Goal: Information Seeking & Learning: Check status

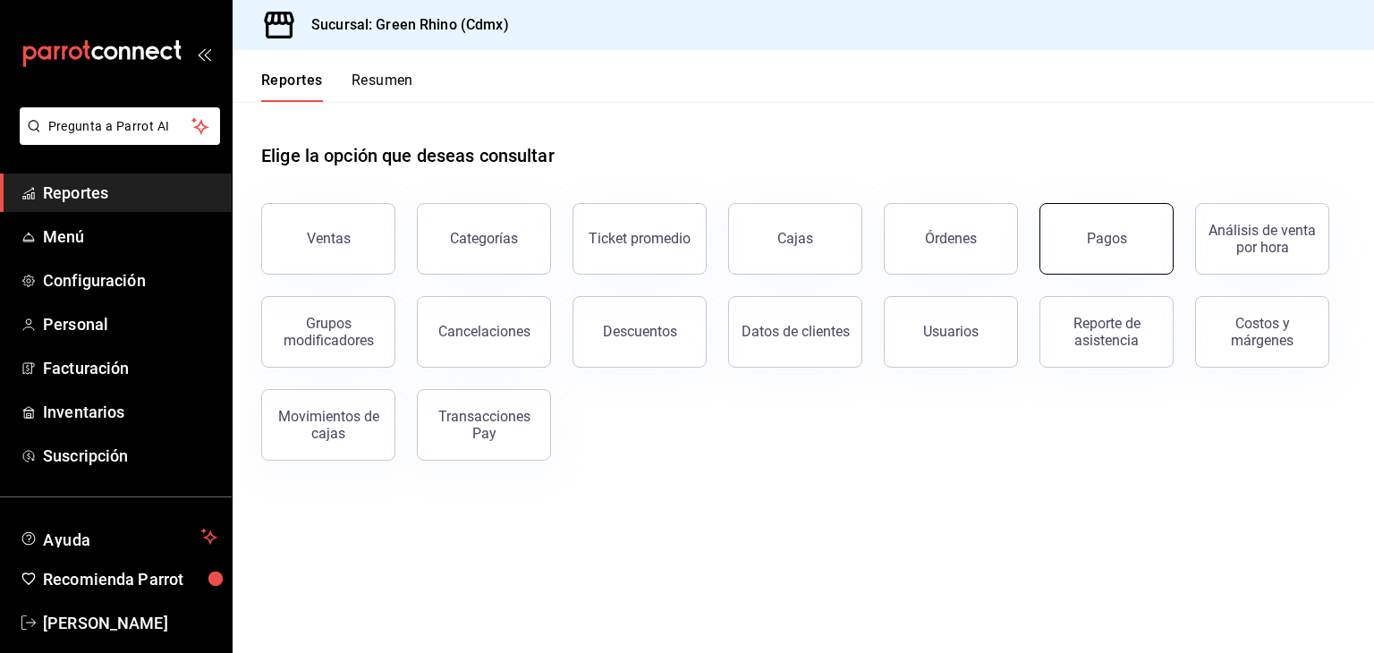
click at [1100, 213] on button "Pagos" at bounding box center [1107, 239] width 134 height 72
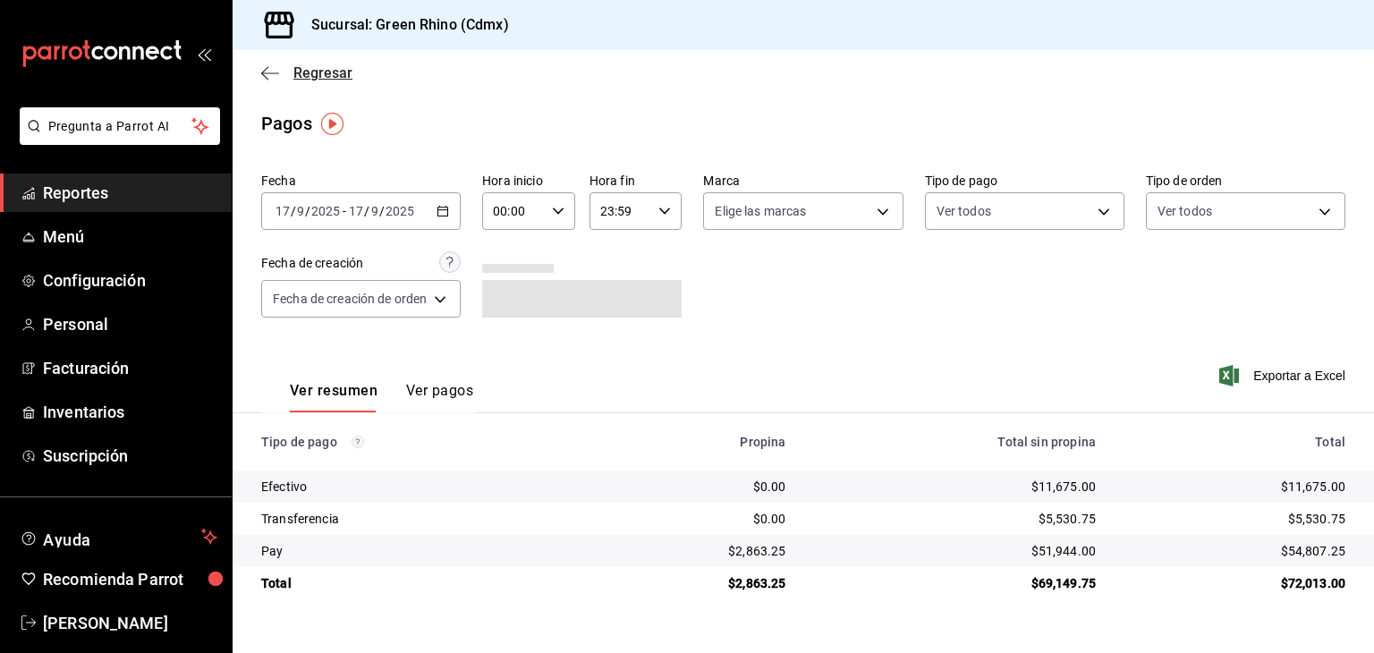
click at [297, 78] on span "Regresar" at bounding box center [323, 72] width 59 height 17
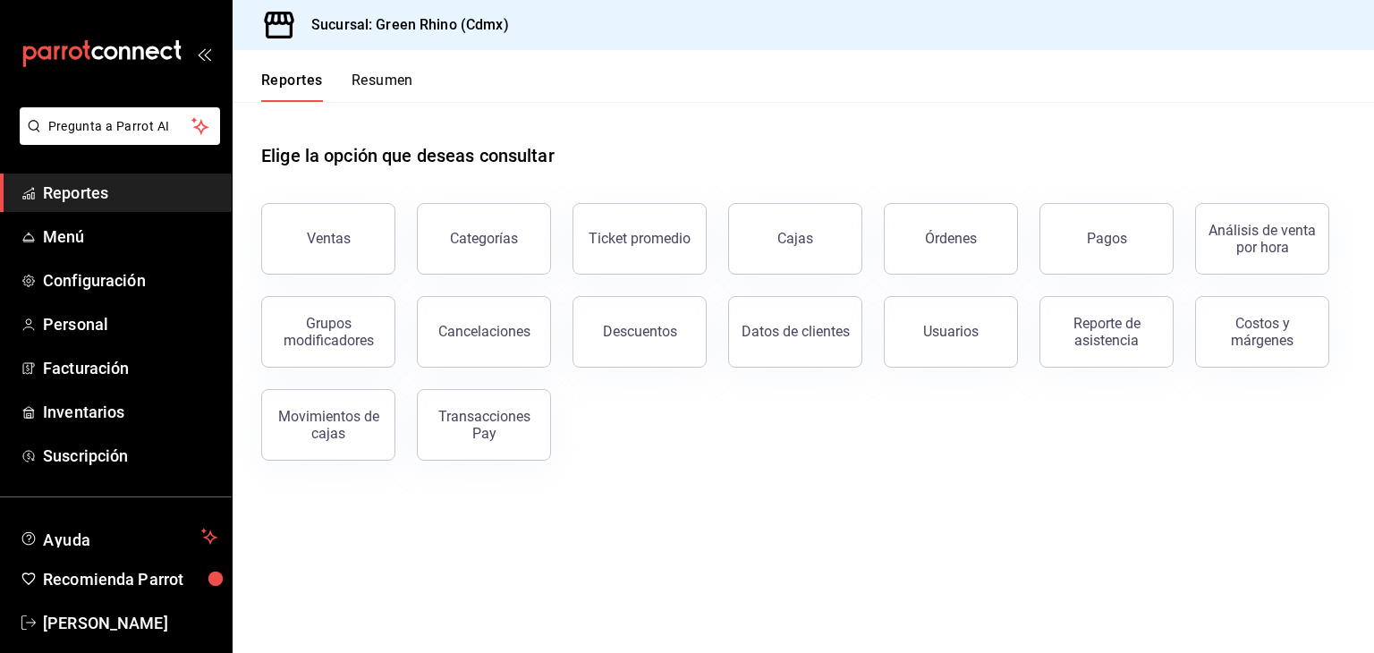
click at [353, 72] on button "Resumen" at bounding box center [383, 87] width 62 height 30
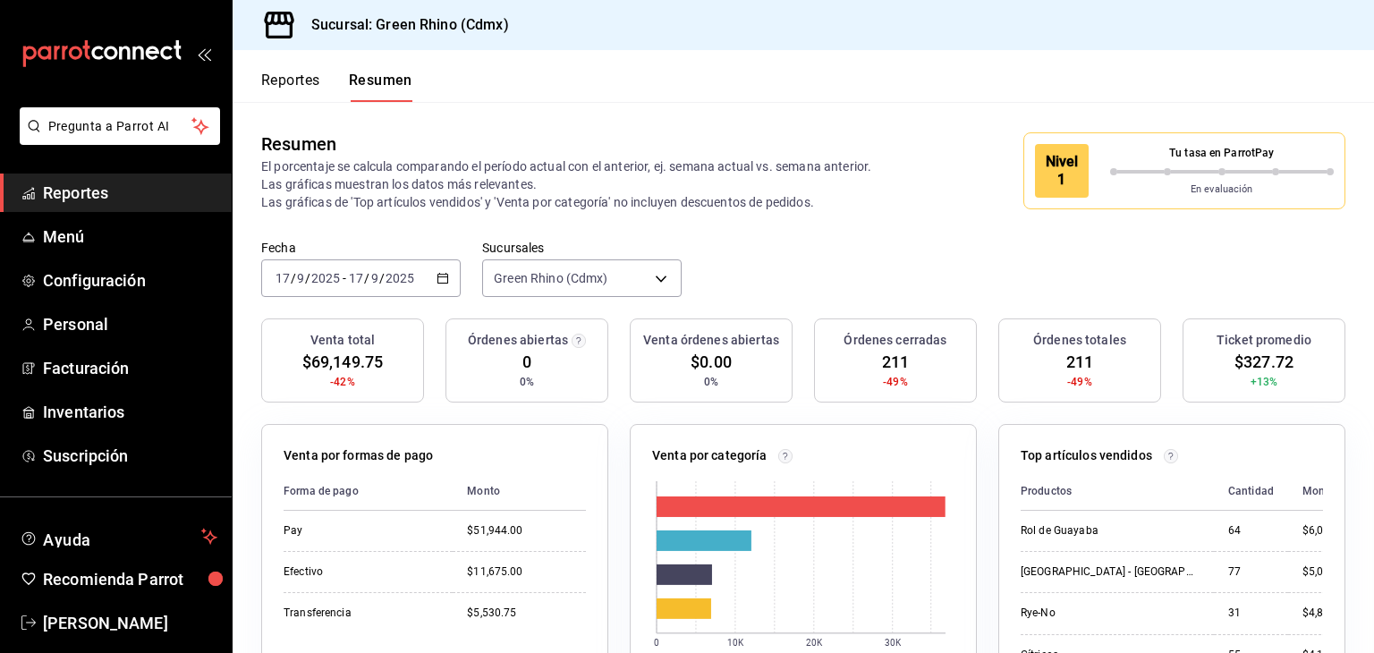
click at [368, 279] on span "/" at bounding box center [366, 278] width 5 height 14
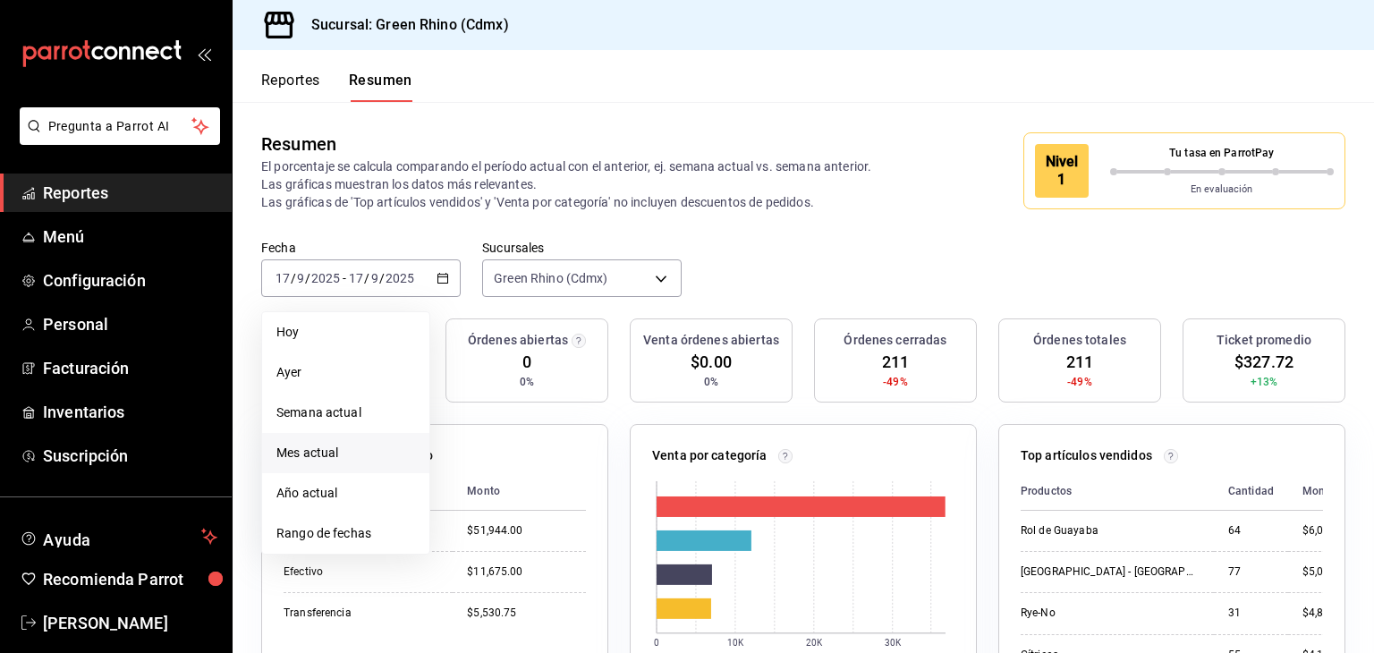
click at [368, 457] on span "Mes actual" at bounding box center [346, 453] width 139 height 19
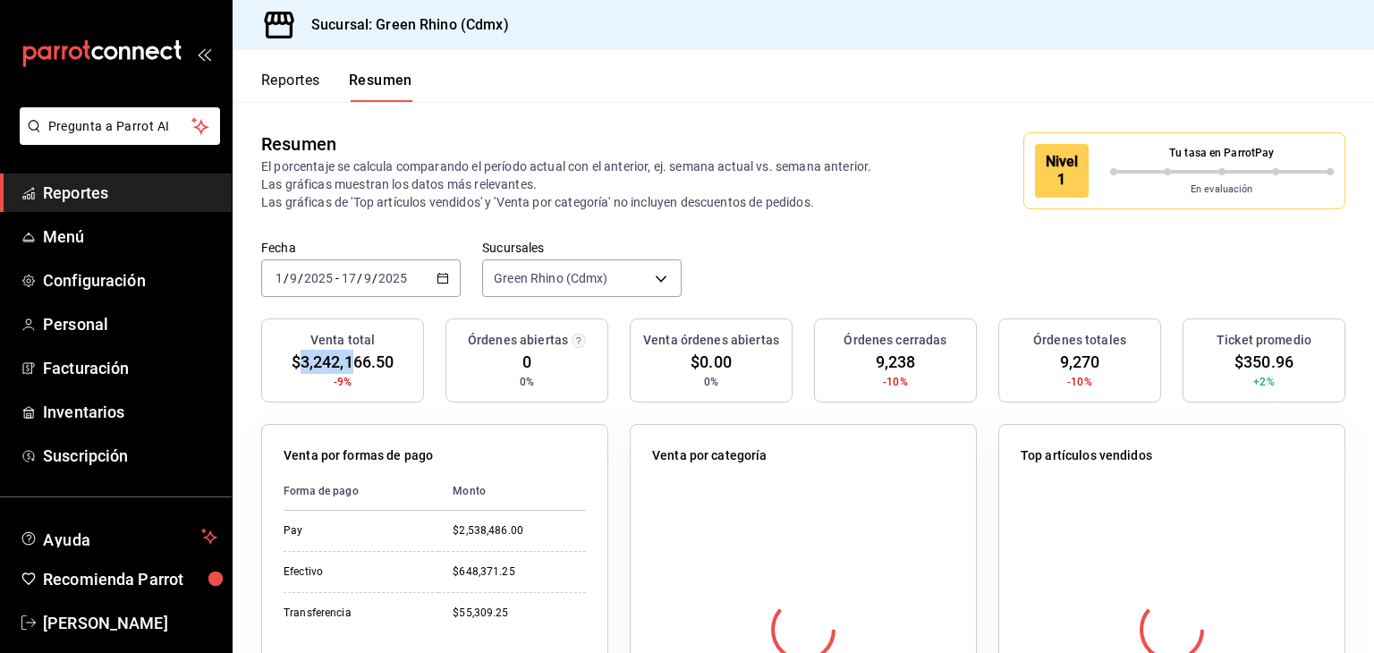
drag, startPoint x: 300, startPoint y: 362, endPoint x: 361, endPoint y: 378, distance: 62.7
click at [360, 378] on div "Venta total $3,242,166.50 -9%" at bounding box center [342, 361] width 163 height 84
click at [358, 351] on span "$3,242,166.50" at bounding box center [343, 362] width 103 height 24
click at [329, 362] on span "$3,242,166.50" at bounding box center [343, 362] width 103 height 24
drag, startPoint x: 297, startPoint y: 360, endPoint x: 336, endPoint y: 354, distance: 39.7
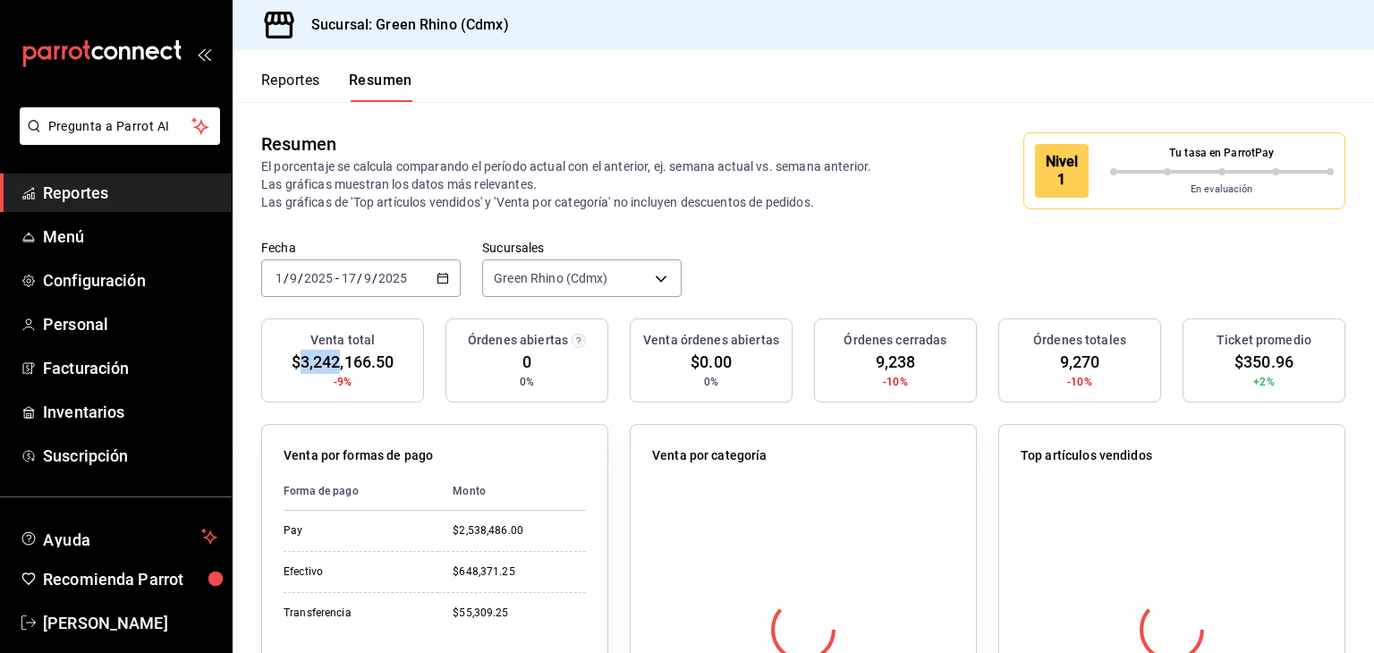
click at [336, 354] on span "$3,242,166.50" at bounding box center [343, 362] width 103 height 24
drag, startPoint x: 299, startPoint y: 359, endPoint x: 365, endPoint y: 362, distance: 66.3
click at [365, 362] on span "$3,242,166.50" at bounding box center [343, 362] width 103 height 24
click at [366, 362] on span "$3,242,166.50" at bounding box center [343, 362] width 103 height 24
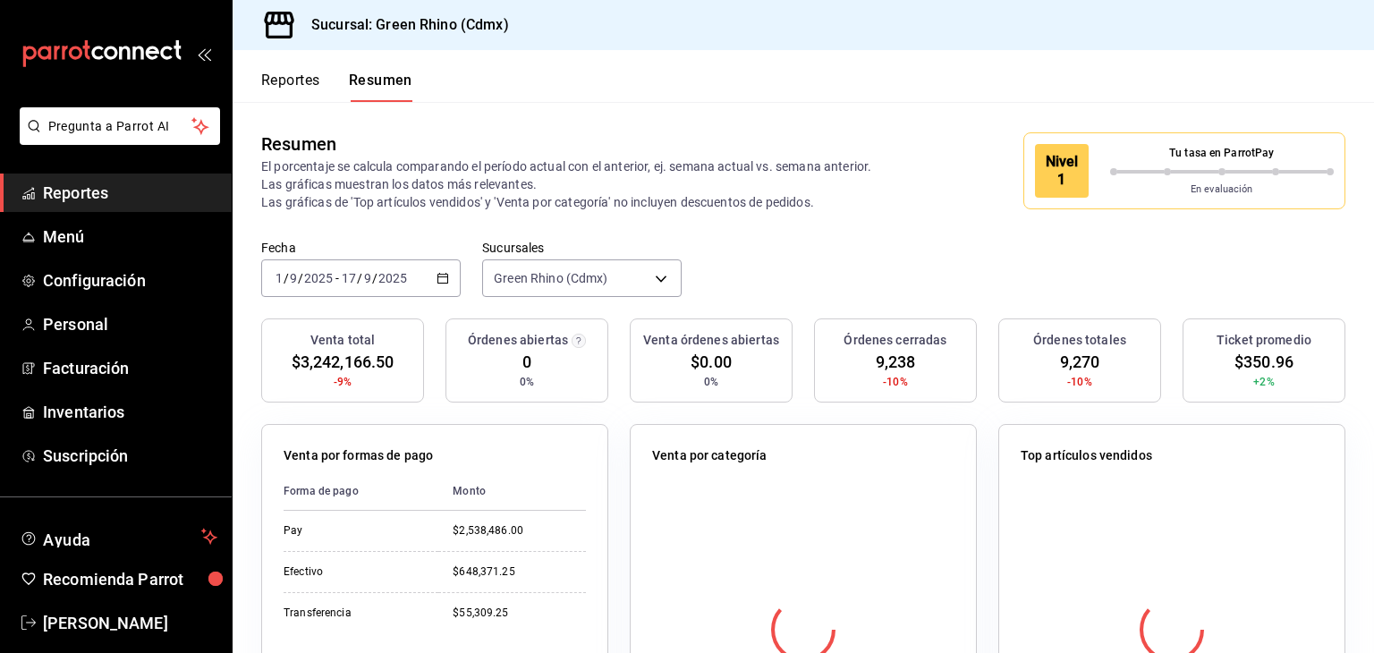
click at [314, 88] on button "Reportes" at bounding box center [290, 87] width 59 height 30
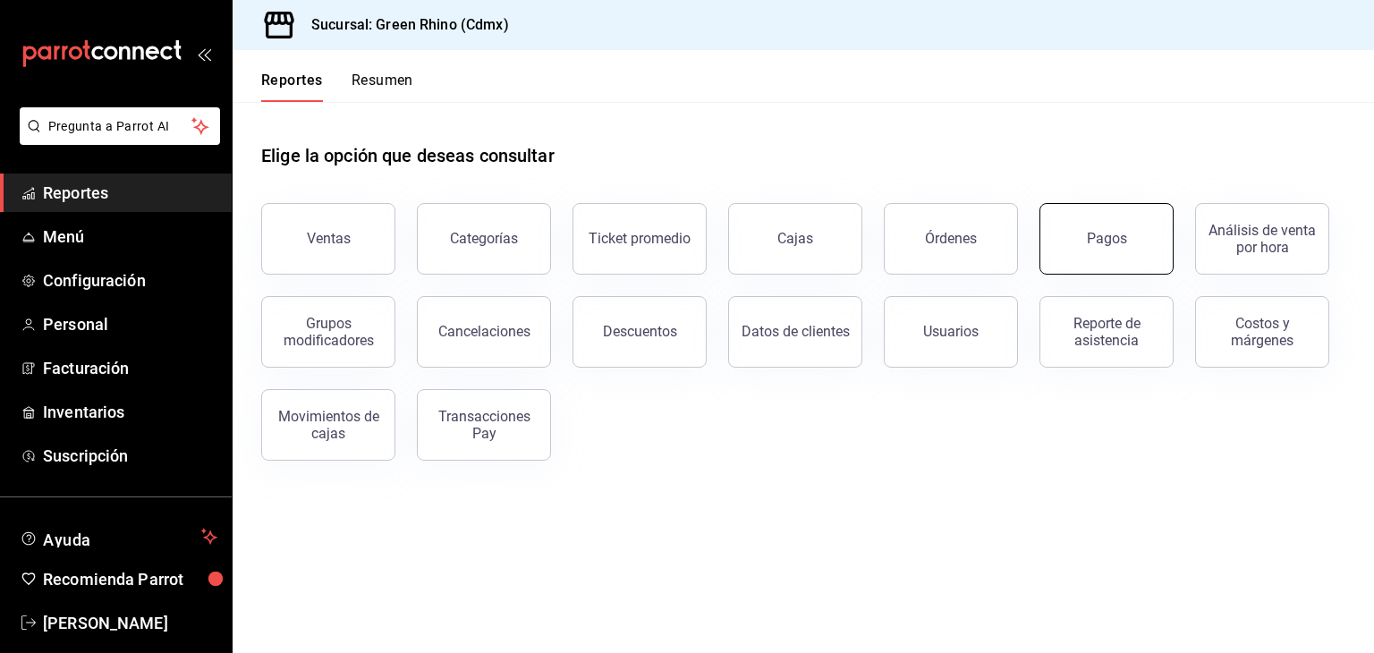
click at [1145, 238] on button "Pagos" at bounding box center [1107, 239] width 134 height 72
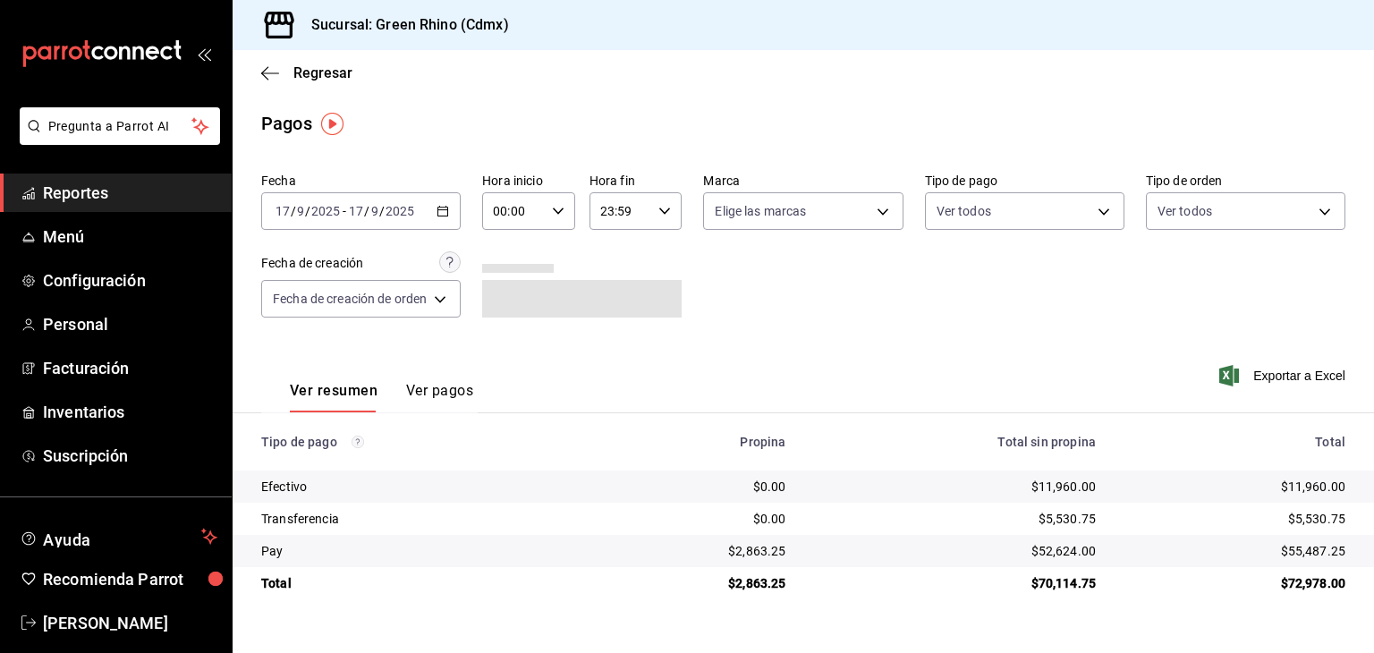
click at [342, 62] on div "Regresar" at bounding box center [804, 73] width 1142 height 46
click at [314, 81] on div "Regresar" at bounding box center [804, 73] width 1142 height 46
click at [315, 75] on span "Regresar" at bounding box center [323, 72] width 59 height 17
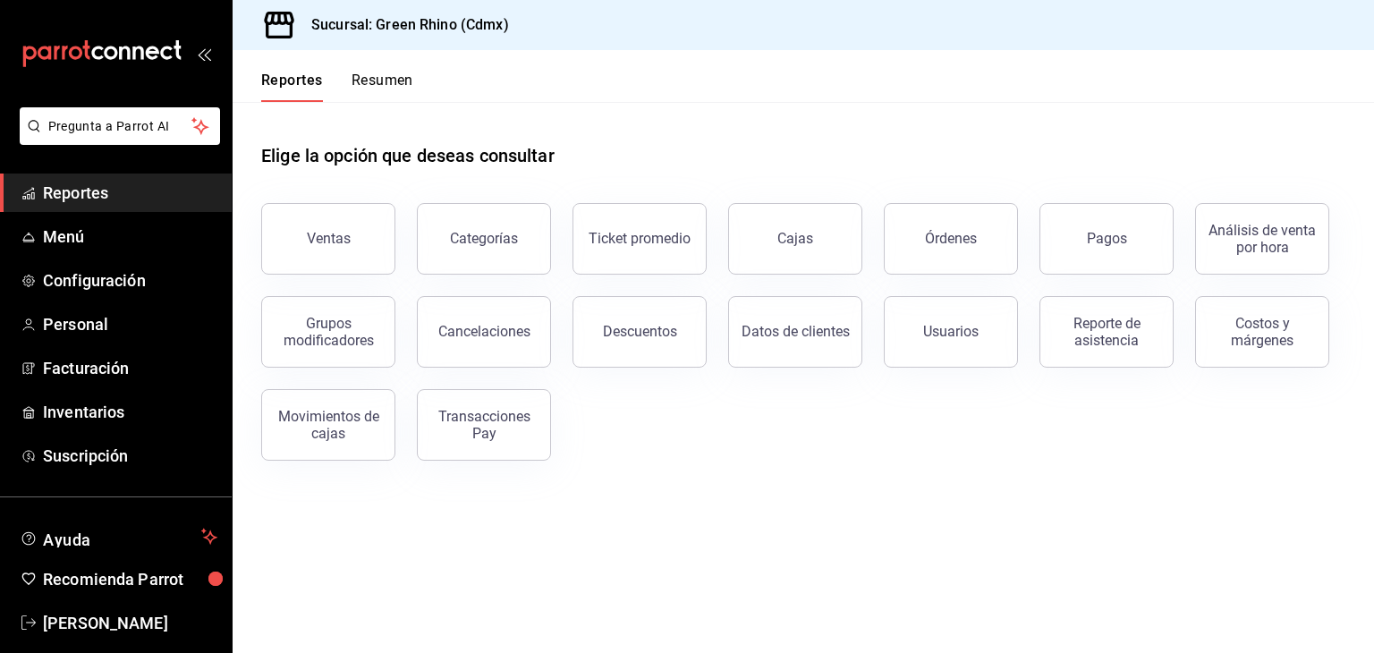
click at [381, 79] on button "Resumen" at bounding box center [383, 87] width 62 height 30
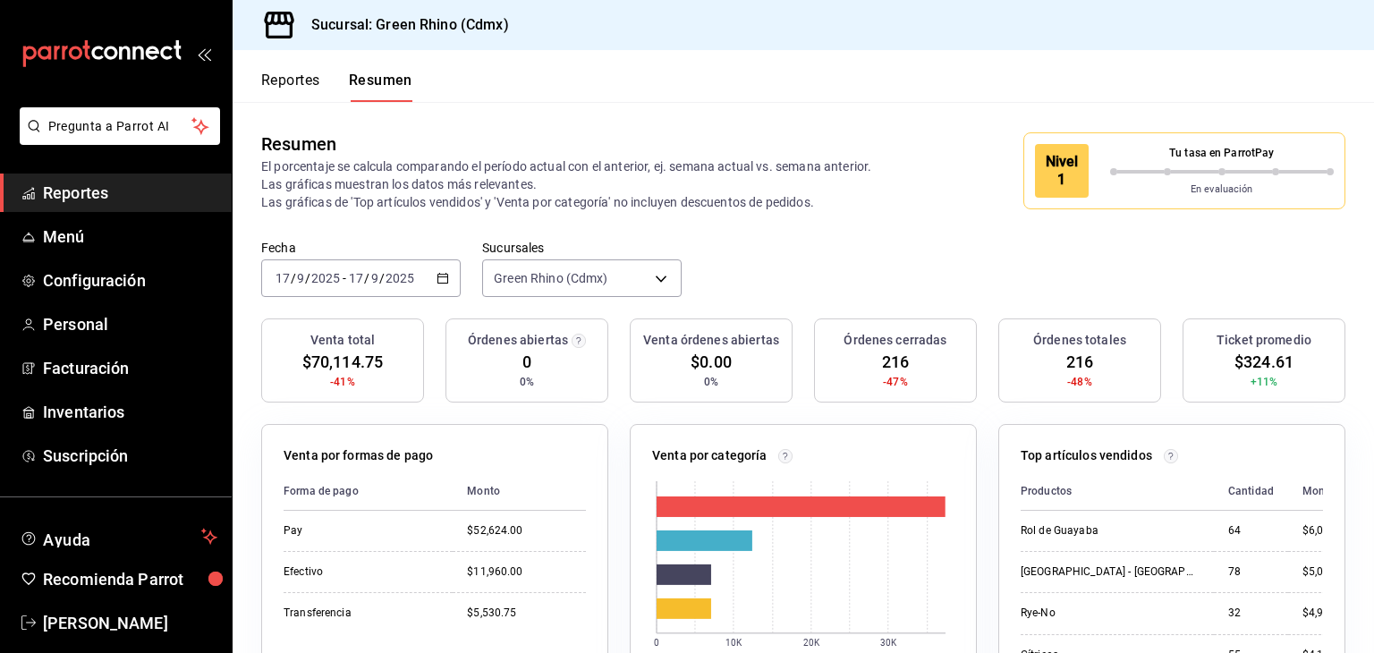
click at [302, 80] on button "Reportes" at bounding box center [290, 87] width 59 height 30
